Goal: Information Seeking & Learning: Learn about a topic

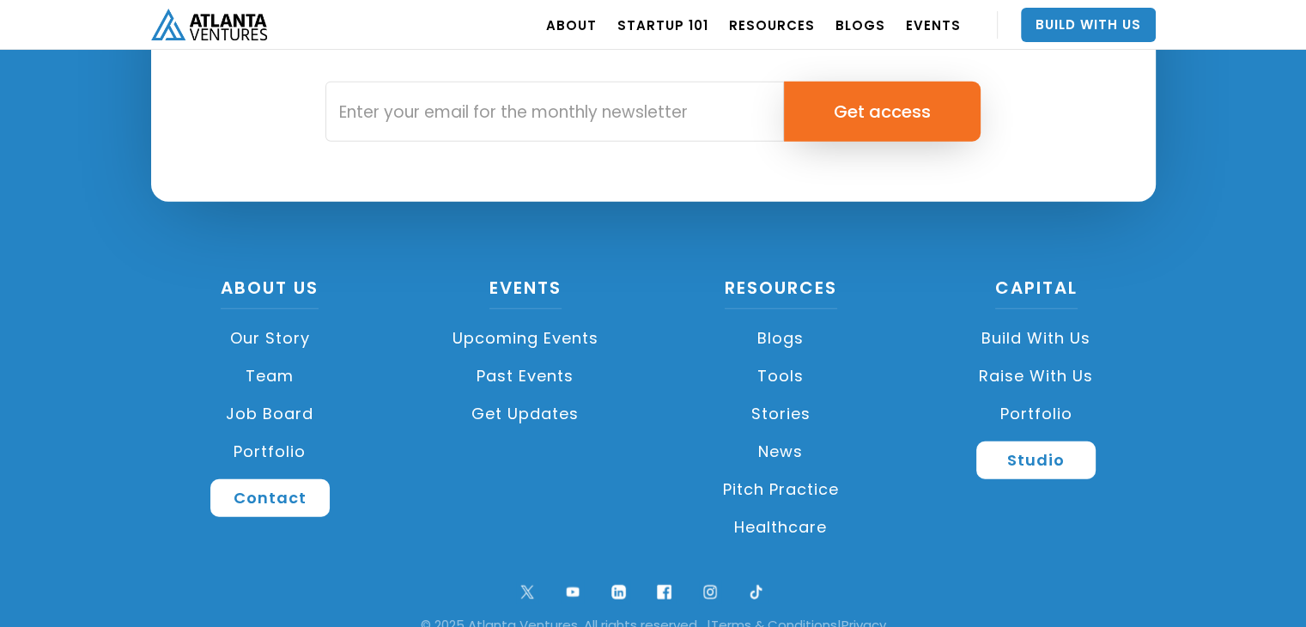
scroll to position [4143, 0]
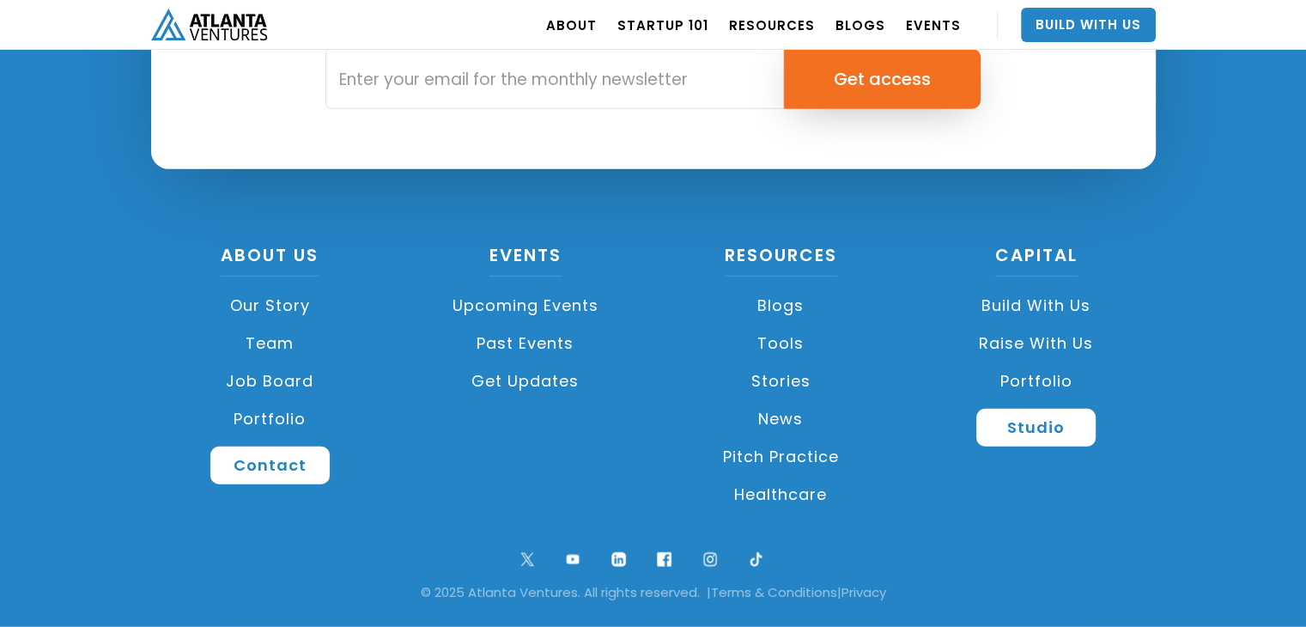
click at [275, 346] on link "Team" at bounding box center [270, 344] width 239 height 38
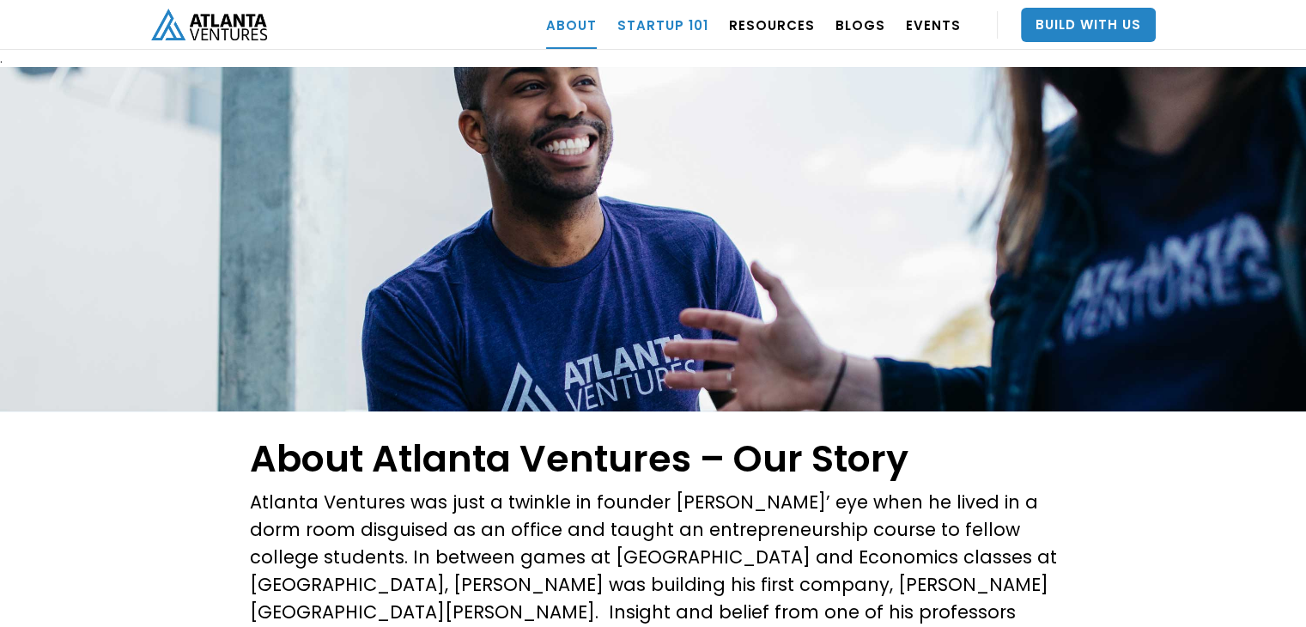
click at [684, 24] on link "Startup 101" at bounding box center [662, 25] width 91 height 48
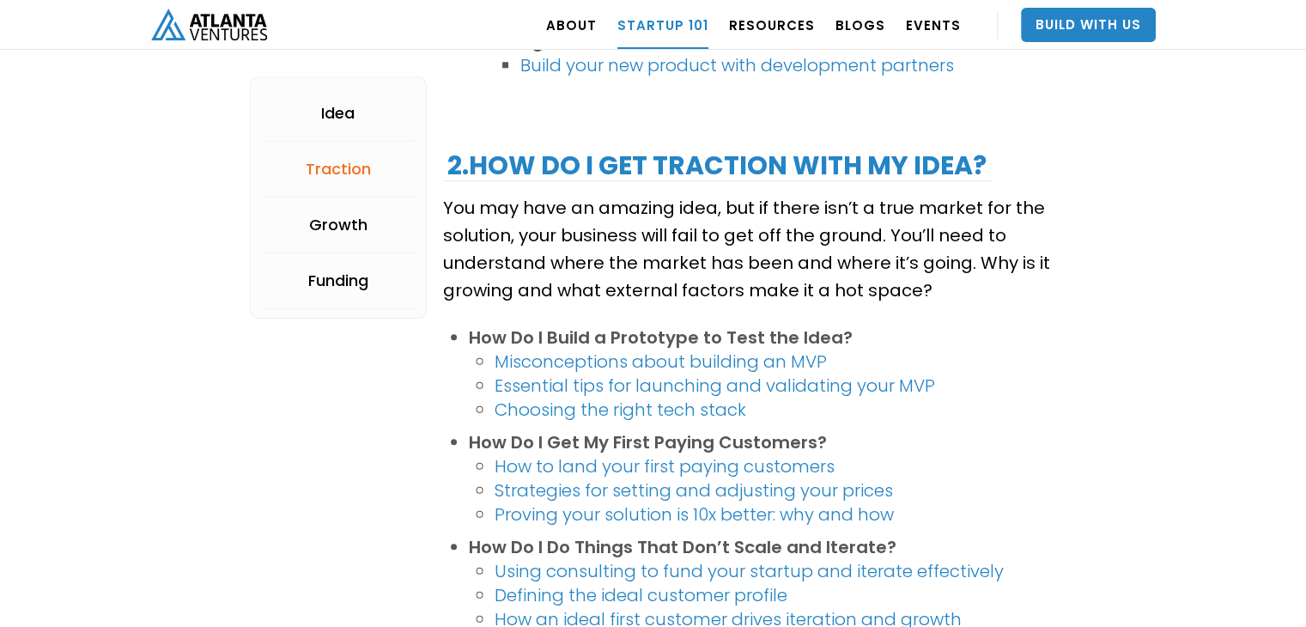
scroll to position [1717, 0]
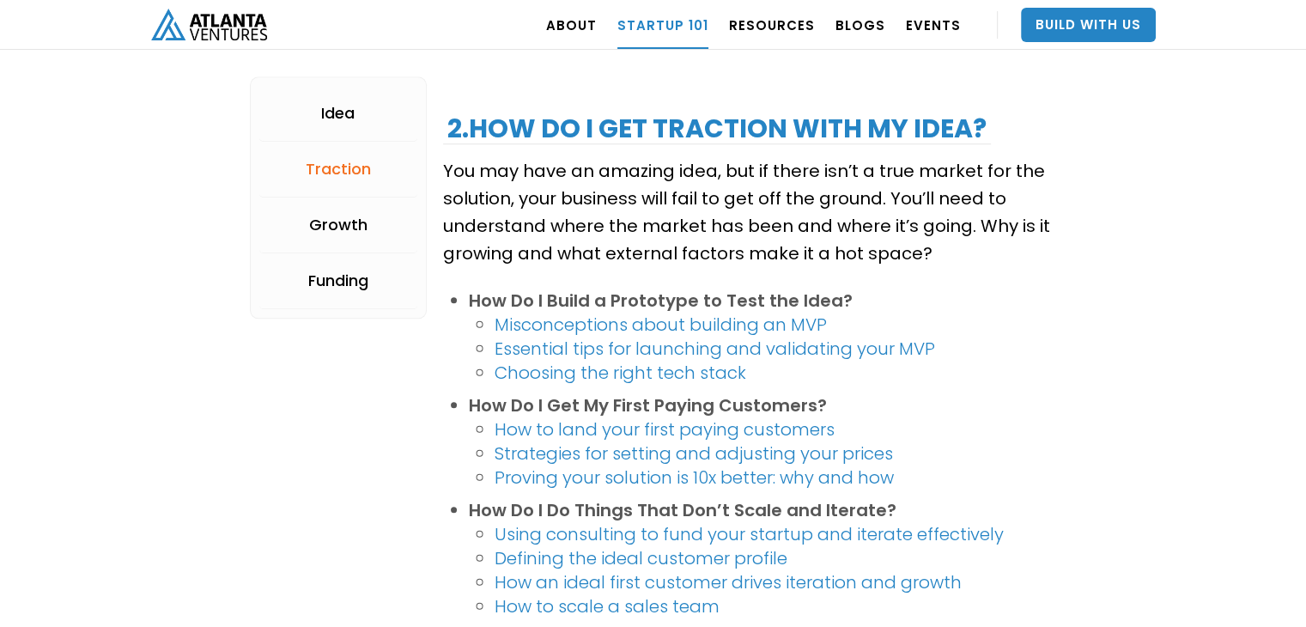
click at [701, 368] on link "Choosing the right tech stack" at bounding box center [621, 373] width 252 height 24
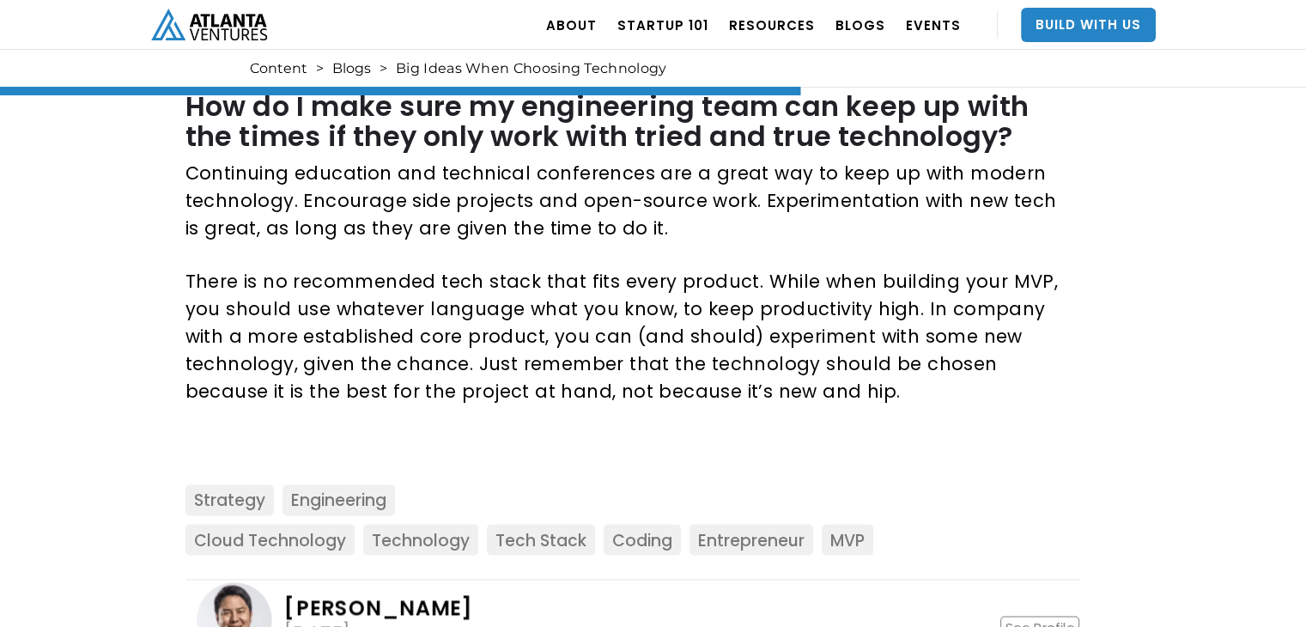
scroll to position [2747, 0]
